Goal: Information Seeking & Learning: Learn about a topic

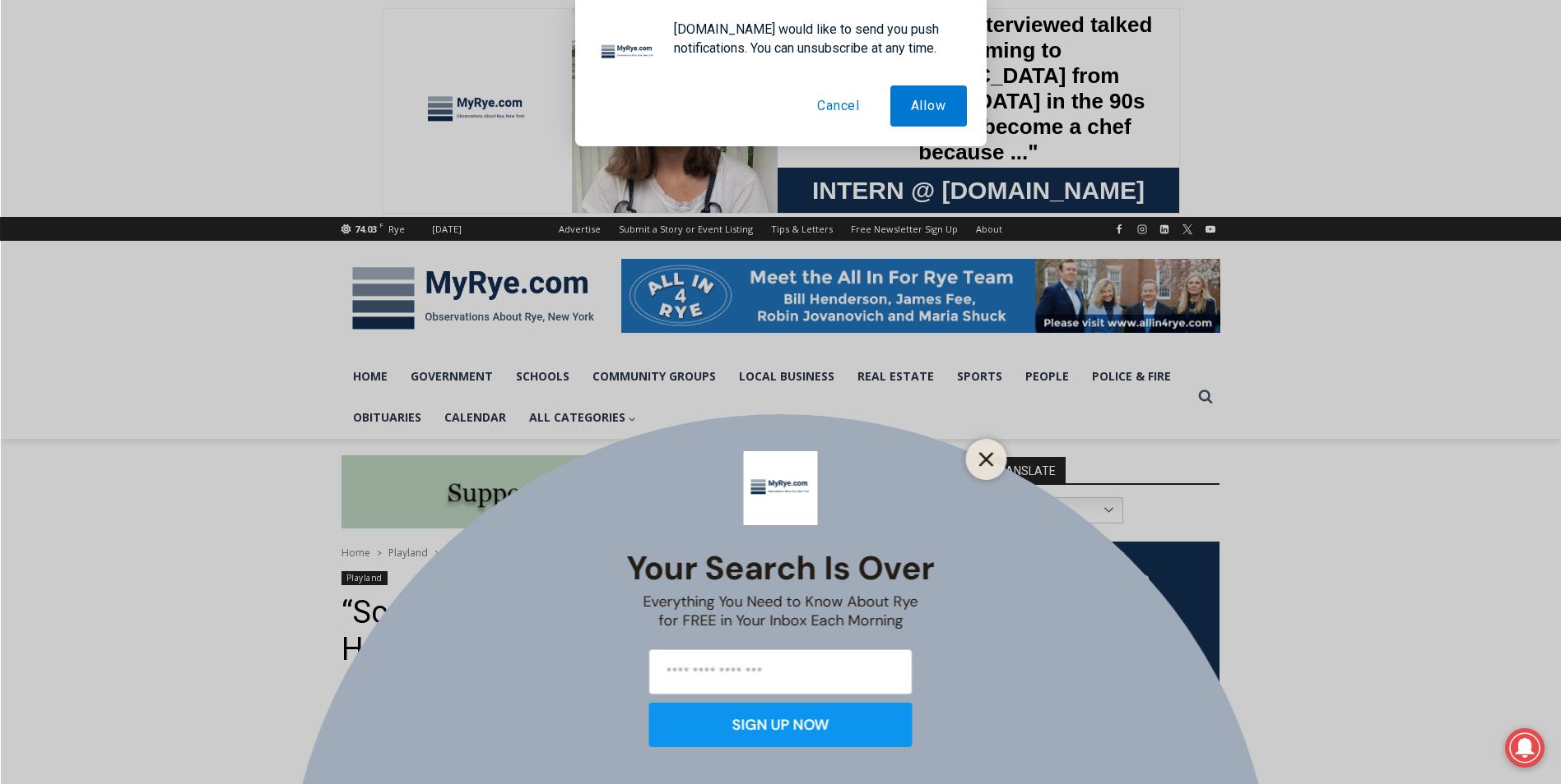
click at [995, 458] on button "Close" at bounding box center [986, 459] width 23 height 23
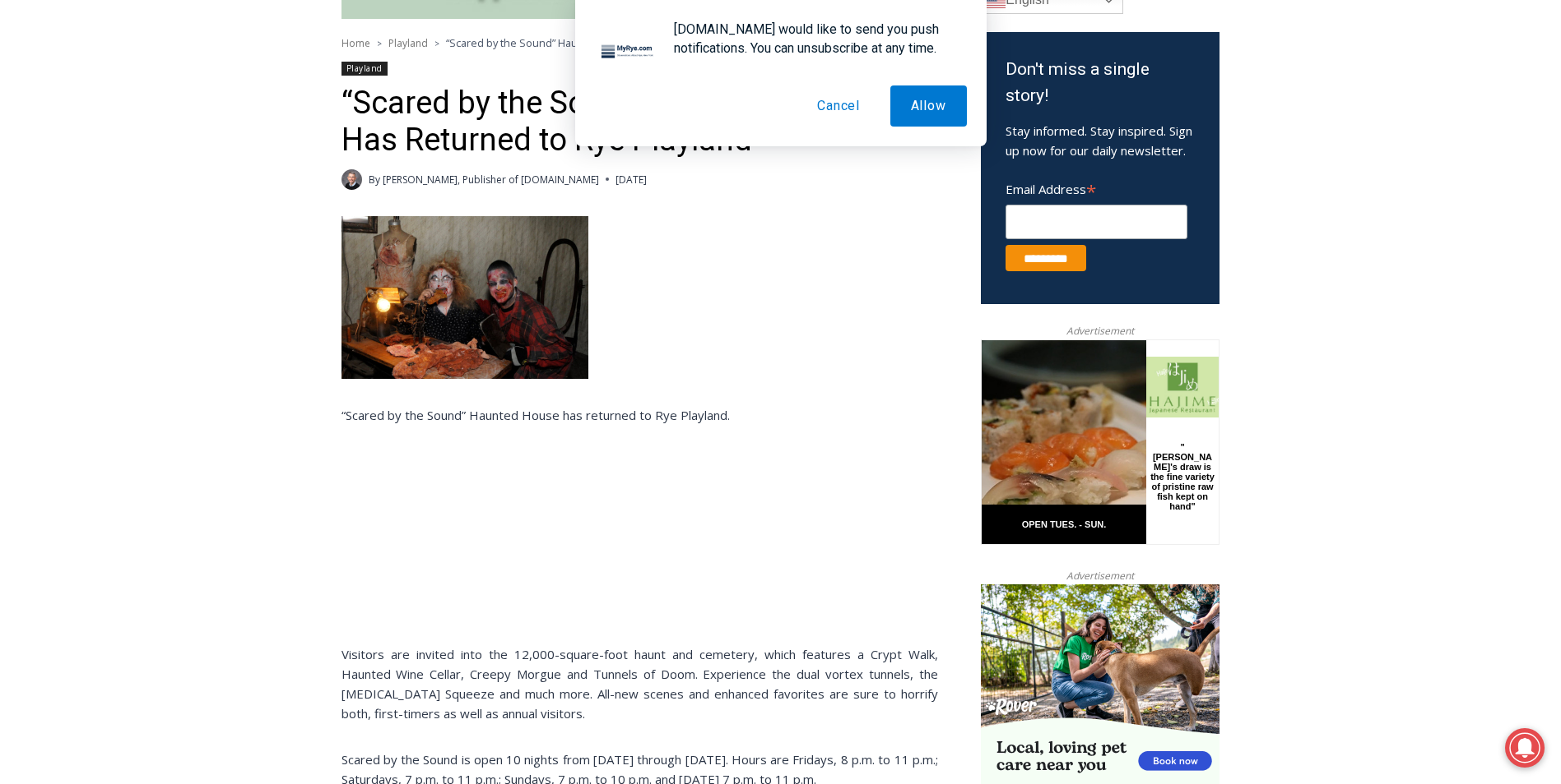
scroll to position [494, 0]
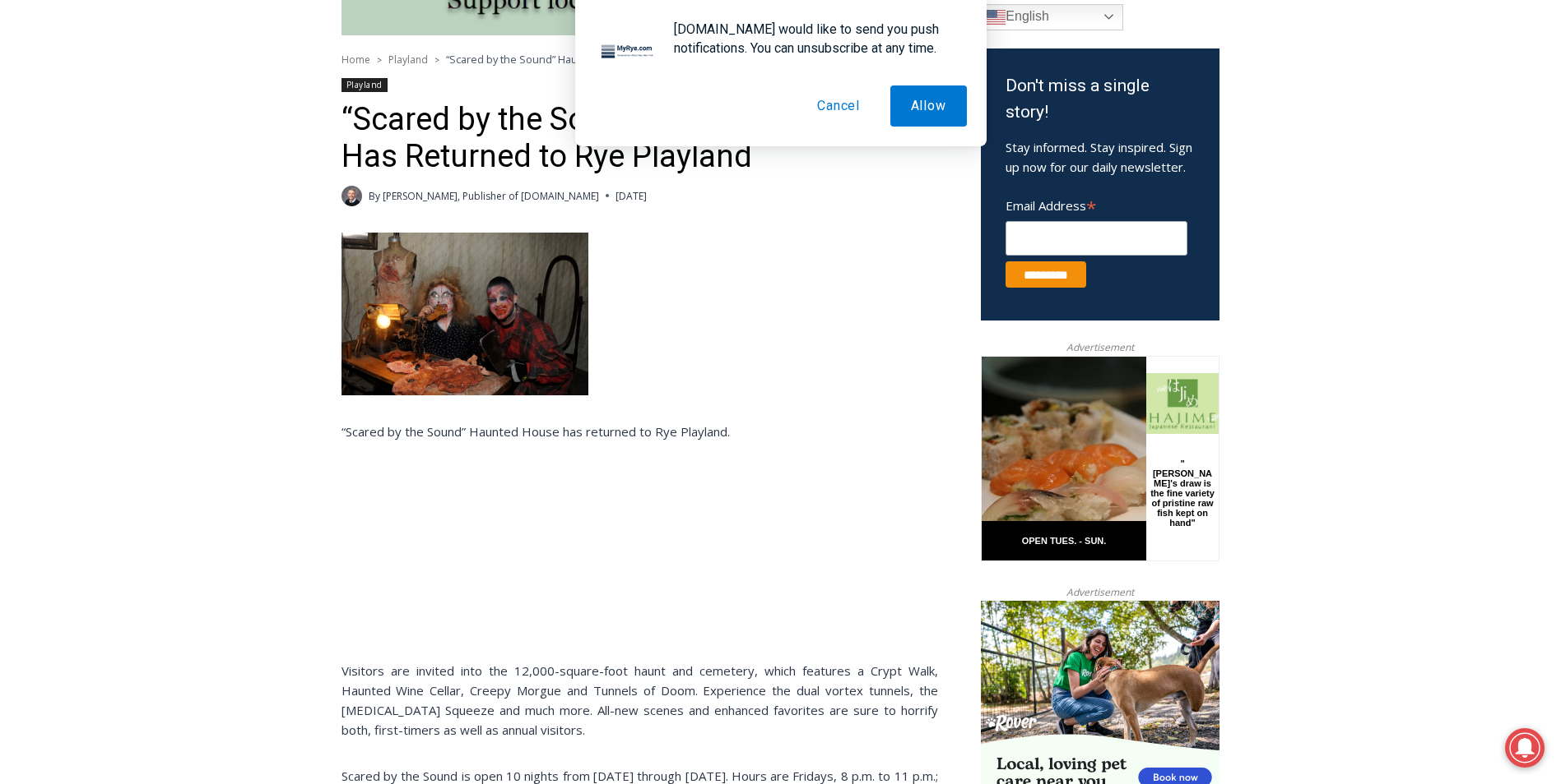
click at [457, 357] on img at bounding box center [465, 315] width 247 height 163
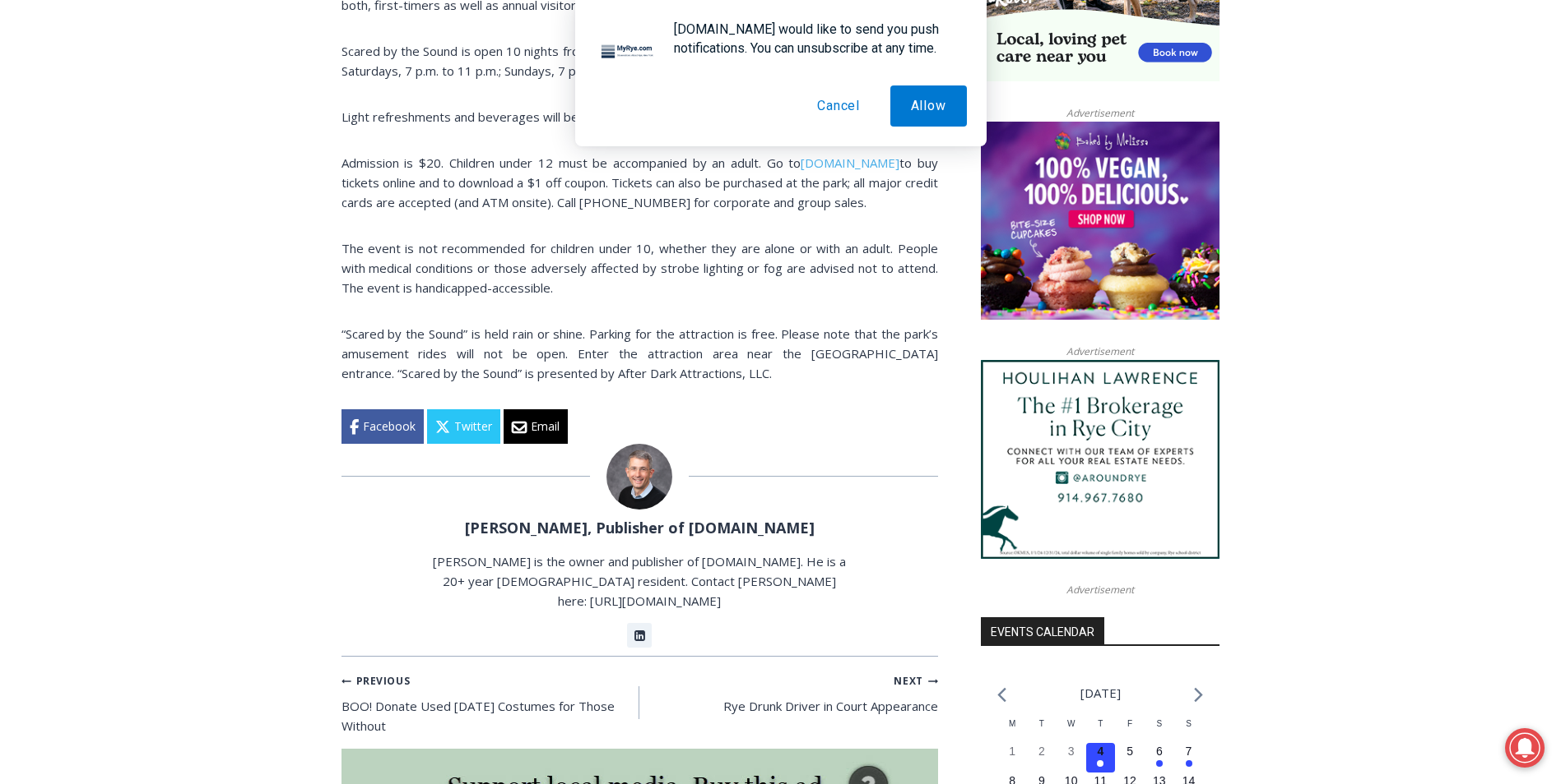
scroll to position [1315, 0]
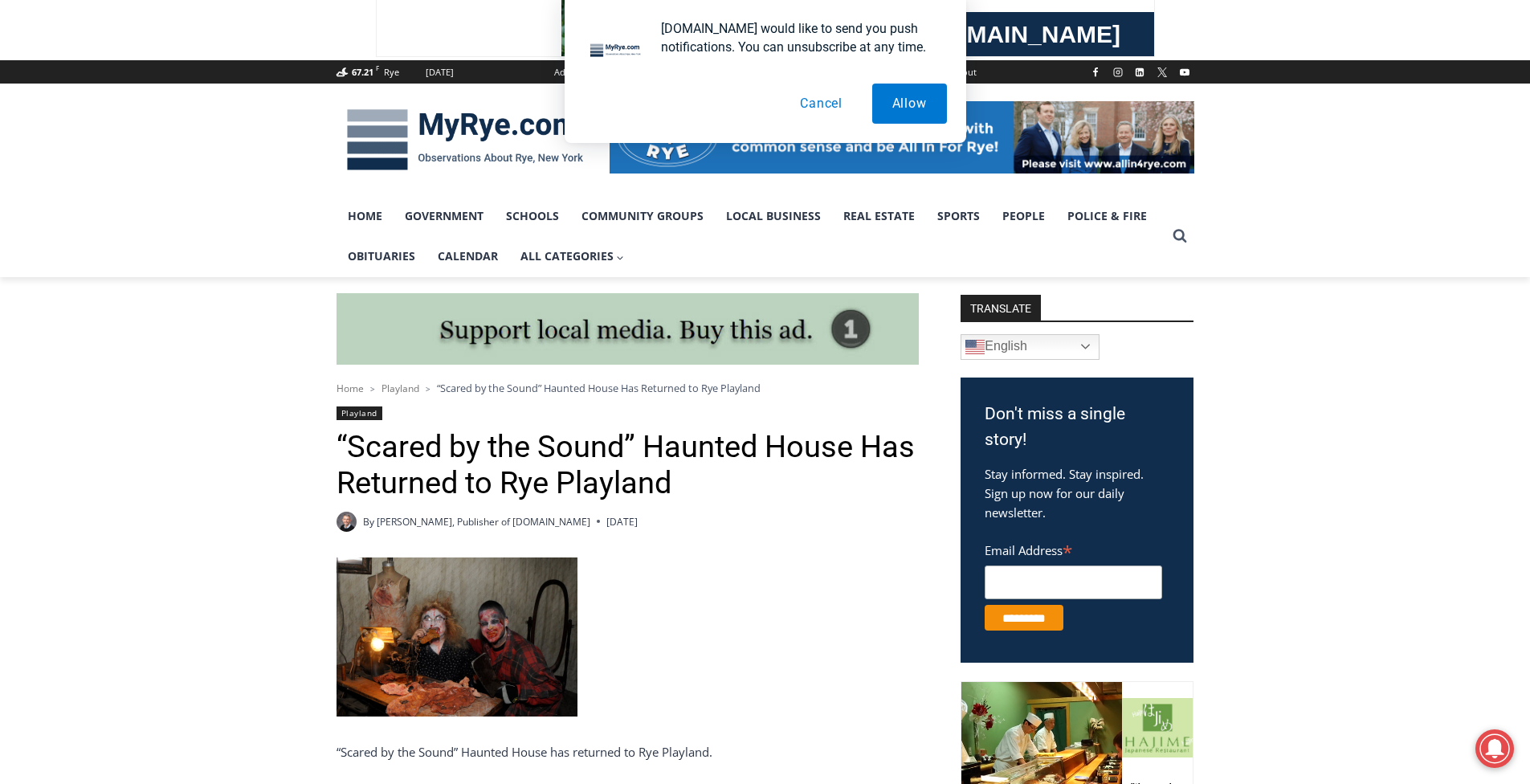
scroll to position [402, 0]
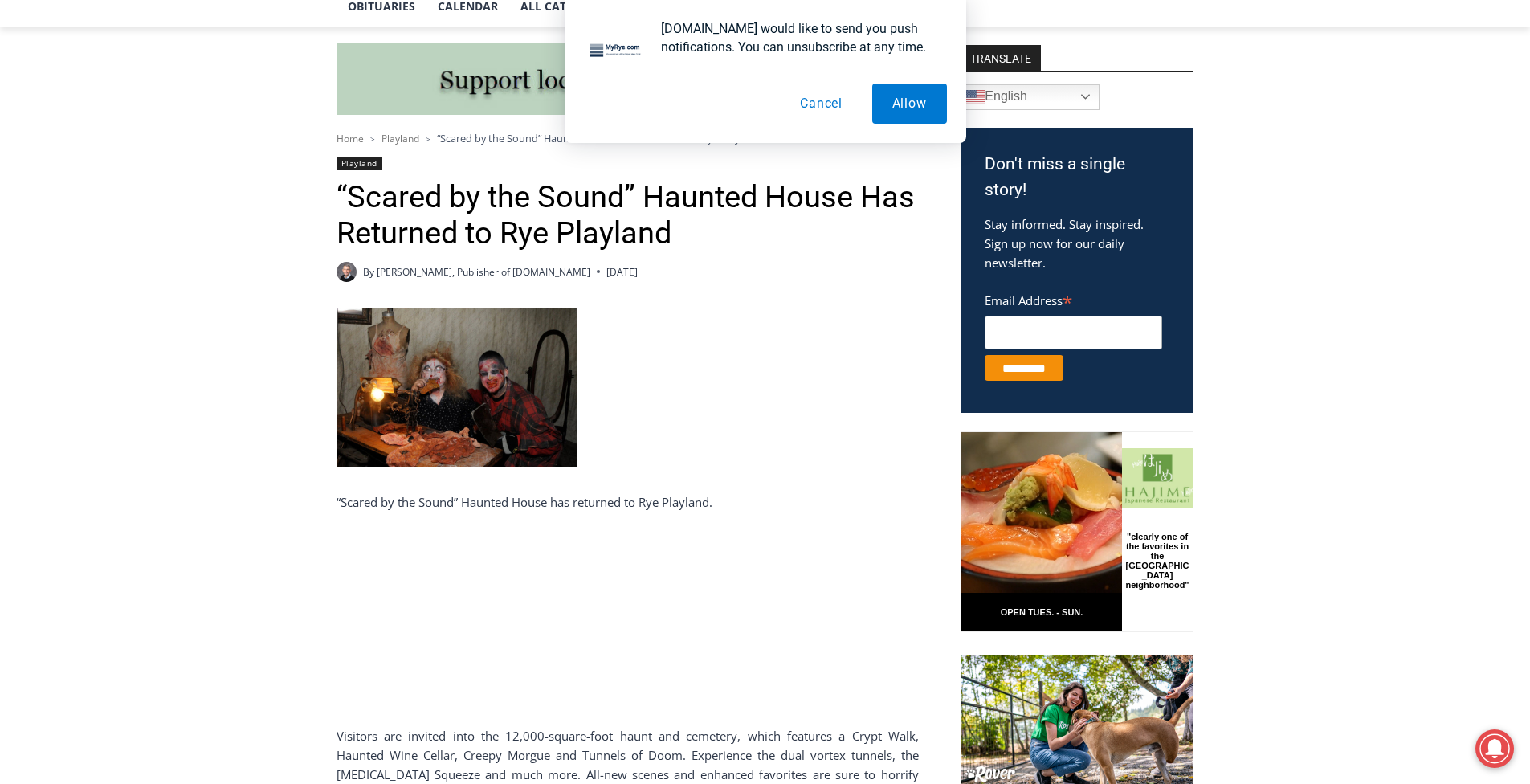
click at [468, 384] on img at bounding box center [457, 387] width 241 height 159
